Goal: Navigation & Orientation: Find specific page/section

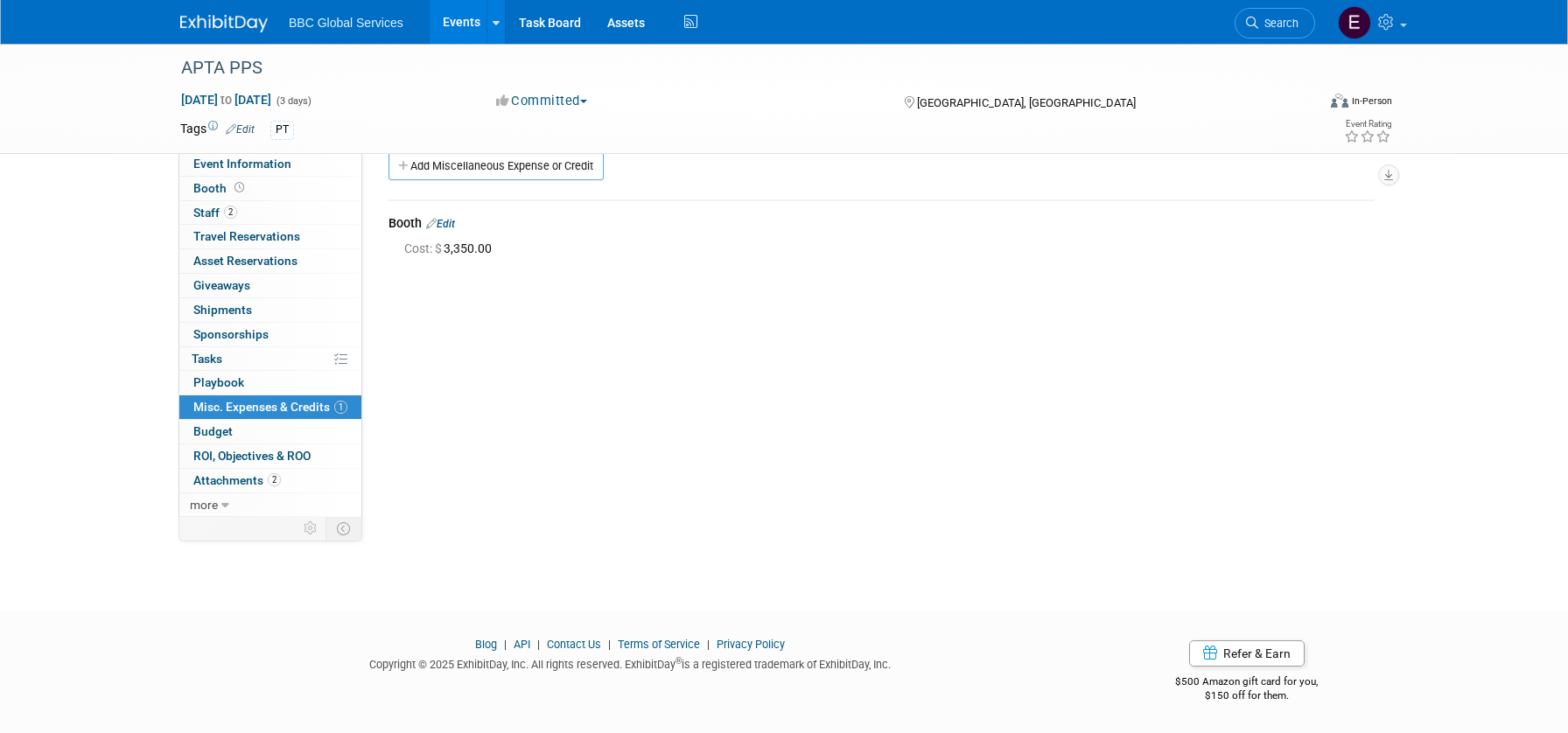
click at [236, 31] on img at bounding box center [225, 24] width 88 height 18
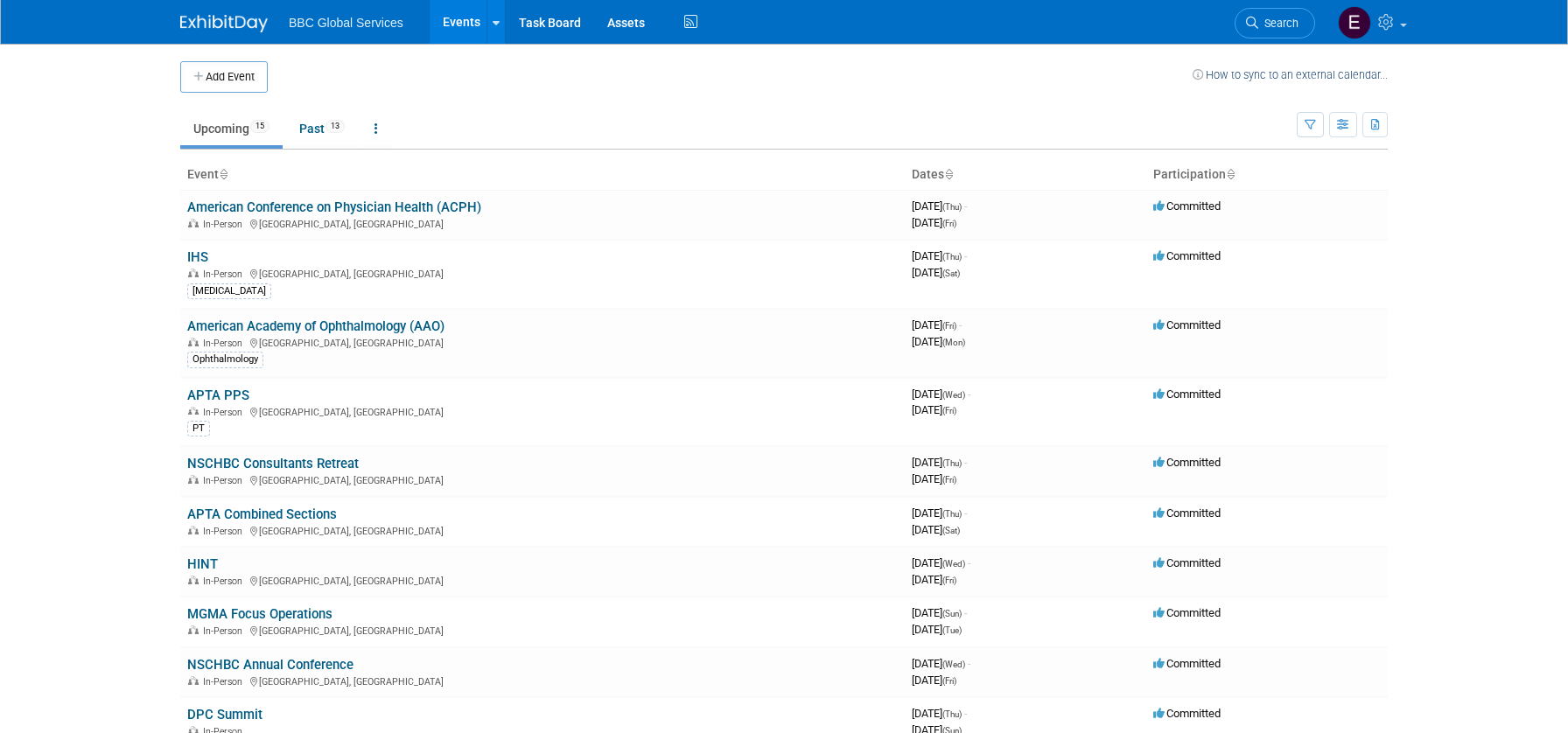
click at [236, 388] on link "APTA PPS" at bounding box center [218, 395] width 62 height 16
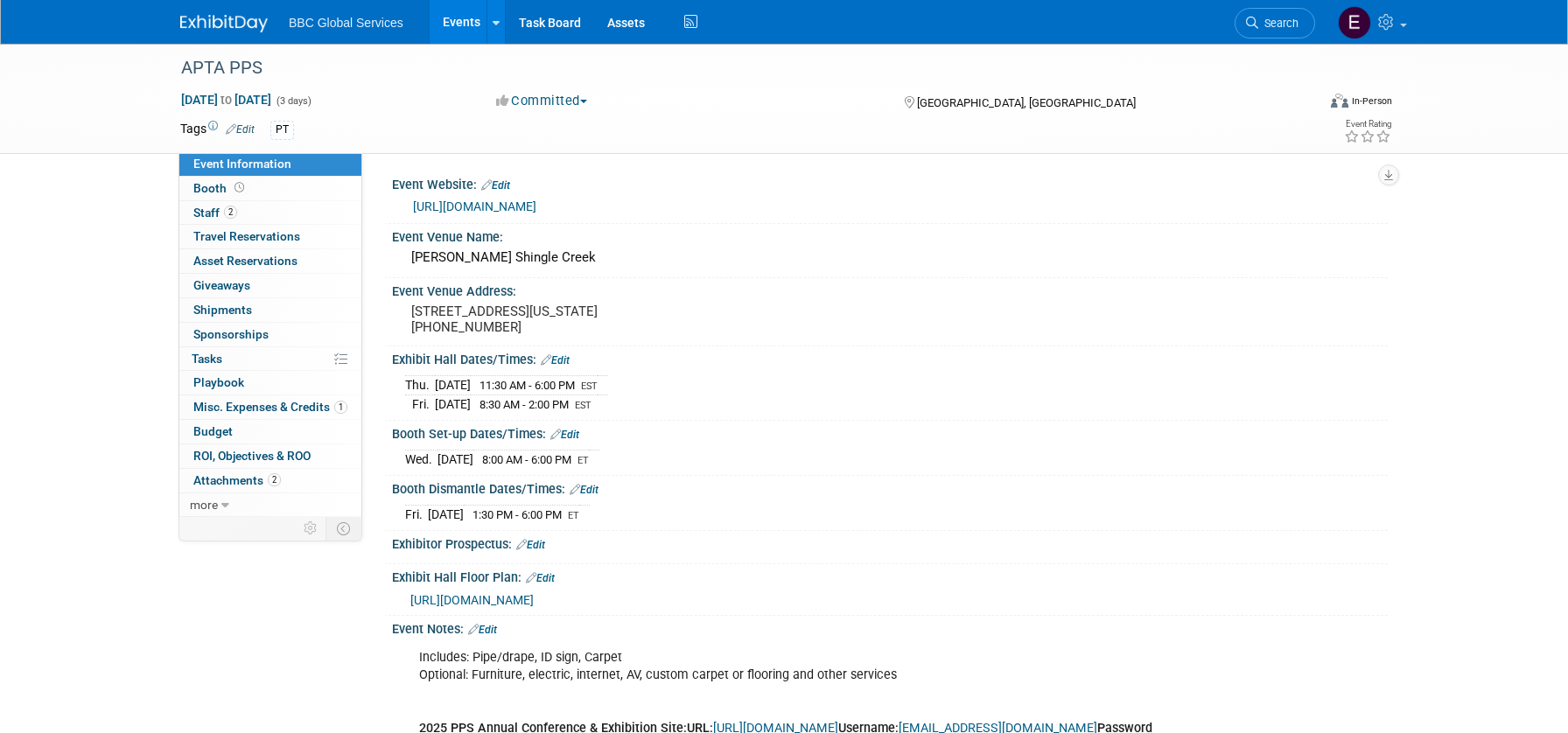
click at [214, 19] on img at bounding box center [225, 24] width 88 height 18
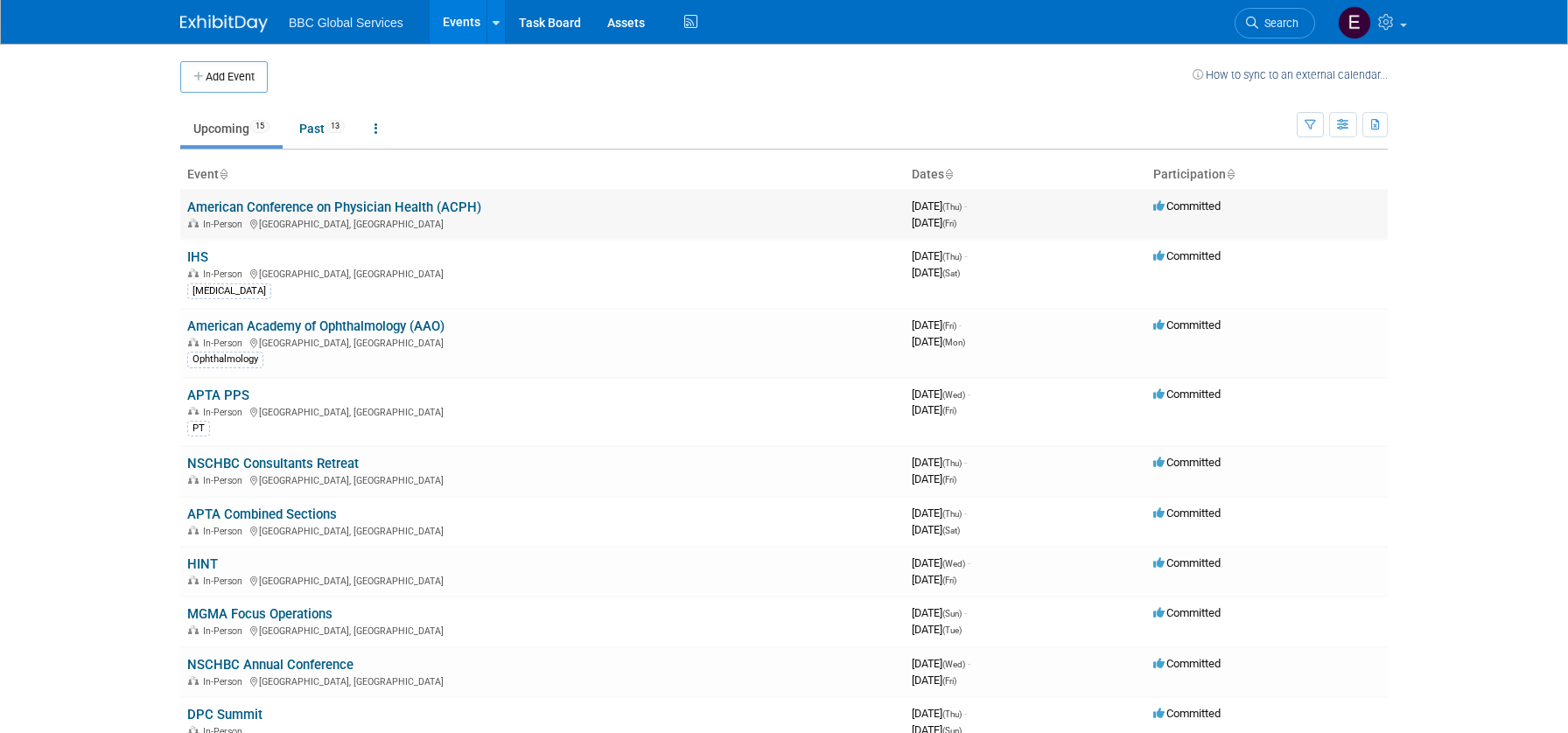
click at [410, 210] on link "American Conference on Physician Health (ACPH)" at bounding box center [334, 208] width 294 height 16
